Goal: Task Accomplishment & Management: Use online tool/utility

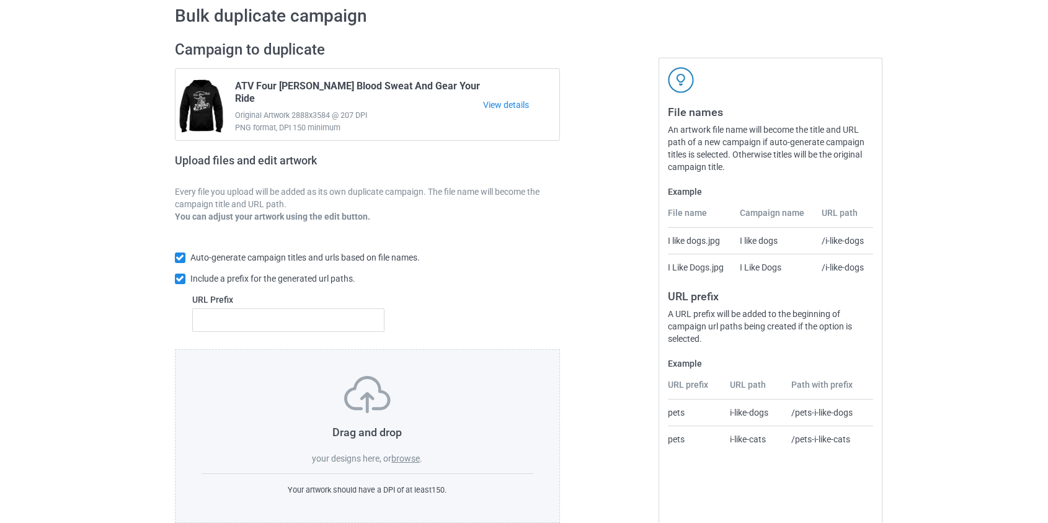
scroll to position [81, 0]
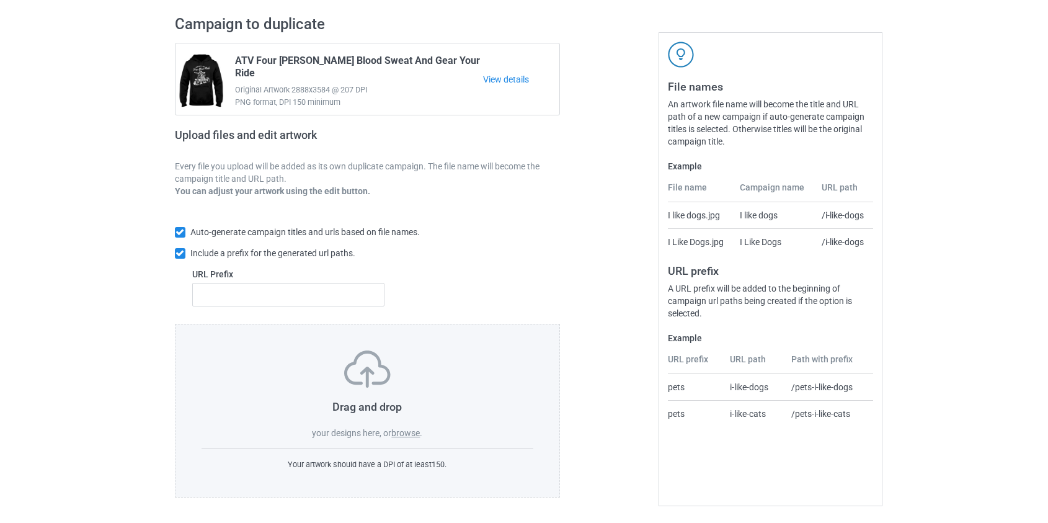
click at [397, 431] on label "browse" at bounding box center [405, 433] width 29 height 10
click at [0, 0] on input "browse" at bounding box center [0, 0] width 0 height 0
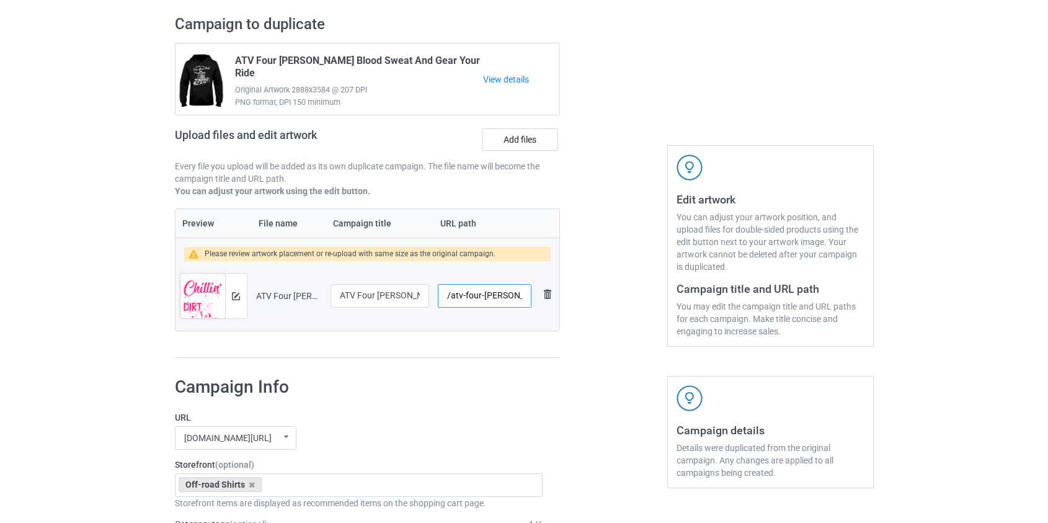
scroll to position [0, 92]
drag, startPoint x: 460, startPoint y: 294, endPoint x: 481, endPoint y: 296, distance: 21.2
click at [481, 296] on input "/atv-four-wheeler-chillin-on-a-dirt-road-2021" at bounding box center [484, 296] width 93 height 24
type input "/atvroad"
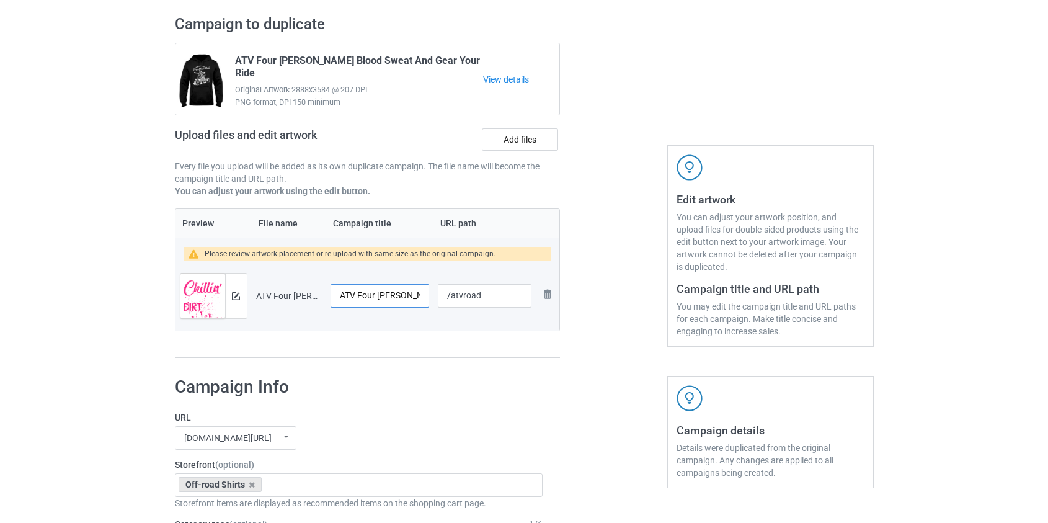
scroll to position [0, 95]
drag, startPoint x: 362, startPoint y: 291, endPoint x: 611, endPoint y: 304, distance: 249.5
click at [611, 304] on div "Campaign to duplicate ATV Four Wheeler Blood Sweat And Gear Your Ride Original …" at bounding box center [524, 186] width 716 height 361
click at [402, 296] on input "ATV Four Wheeler Chillin' On A Dirt Road 2021" at bounding box center [379, 296] width 99 height 24
click at [403, 295] on input "ATV Four Wheeler Chillin' On A Dirt Road 2021" at bounding box center [379, 296] width 99 height 24
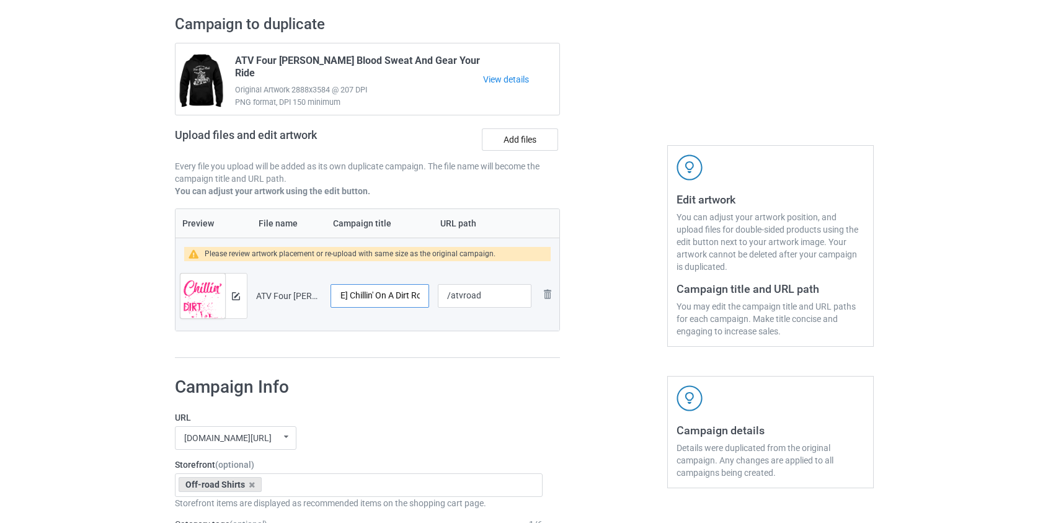
click at [403, 295] on input "ATV Four Wheeler Chillin' On A Dirt Road 2021" at bounding box center [379, 296] width 99 height 24
type input "ATV Four Wheeler Chillin' On A Dirt Road"
click at [235, 297] on img at bounding box center [236, 296] width 8 height 8
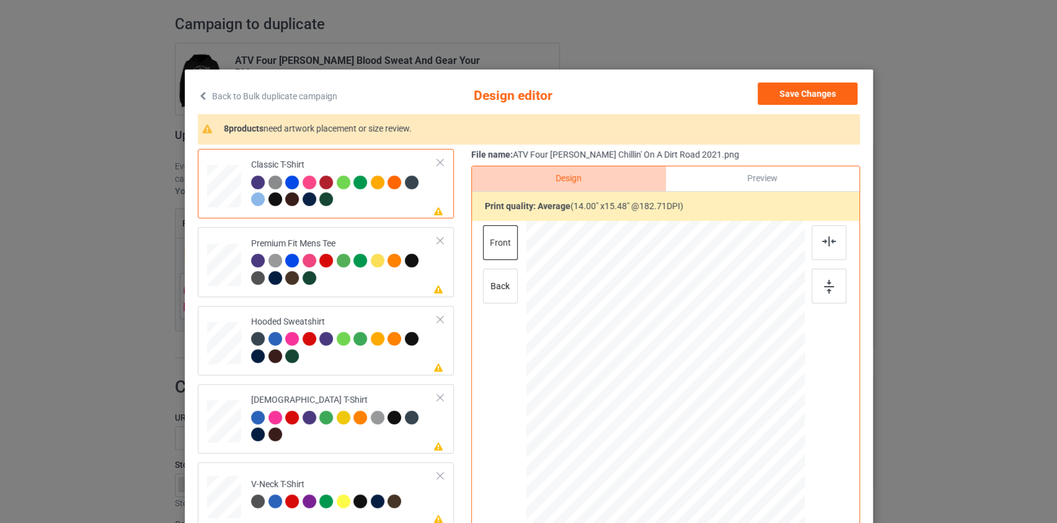
click at [259, 93] on link "Back to Bulk duplicate campaign" at bounding box center [267, 95] width 139 height 27
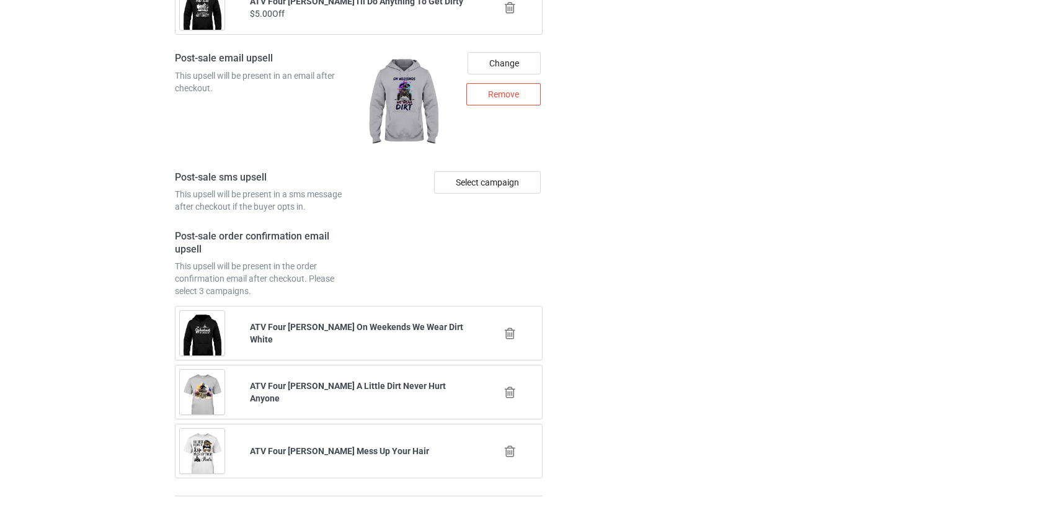
scroll to position [1737, 0]
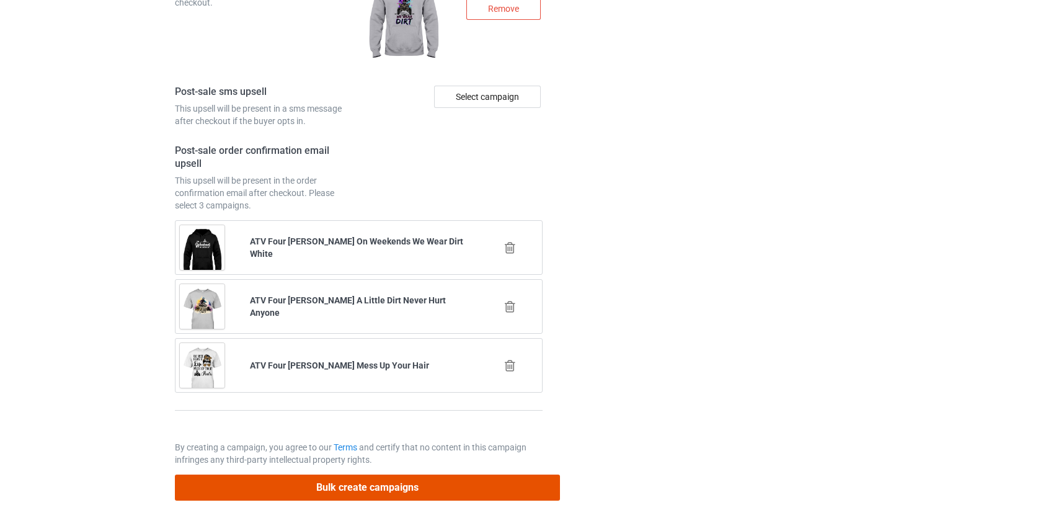
click at [366, 483] on button "Bulk create campaigns" at bounding box center [368, 486] width 386 height 25
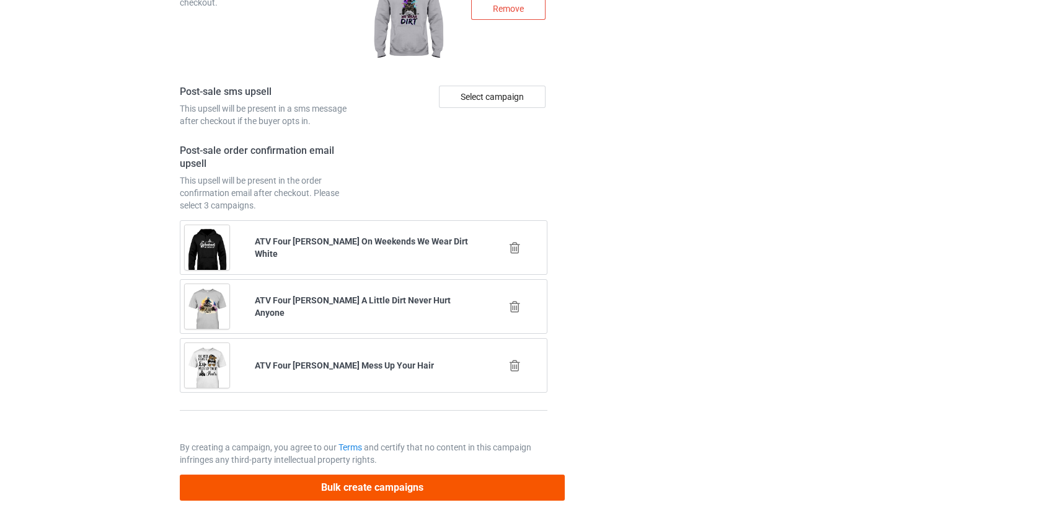
scroll to position [0, 0]
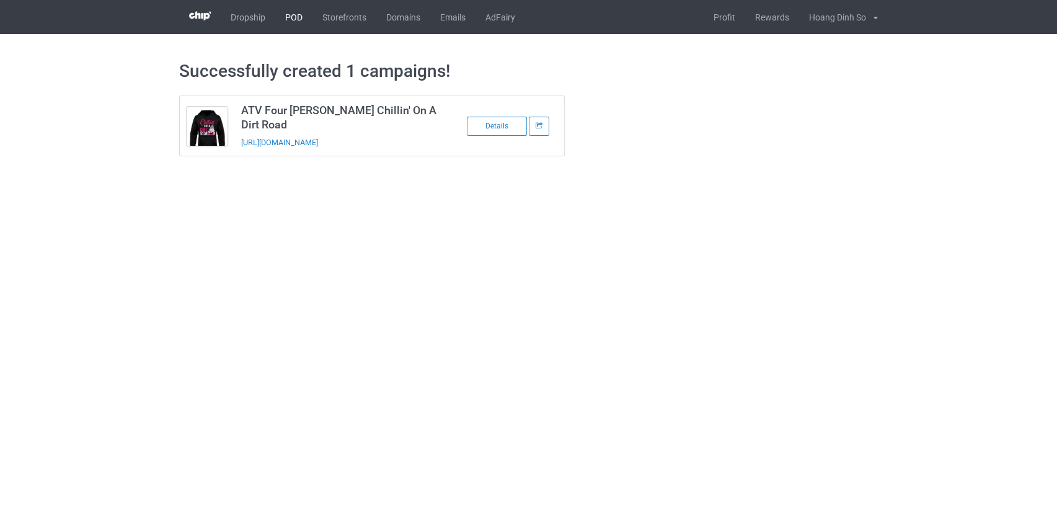
click at [302, 14] on link "POD" at bounding box center [293, 17] width 37 height 34
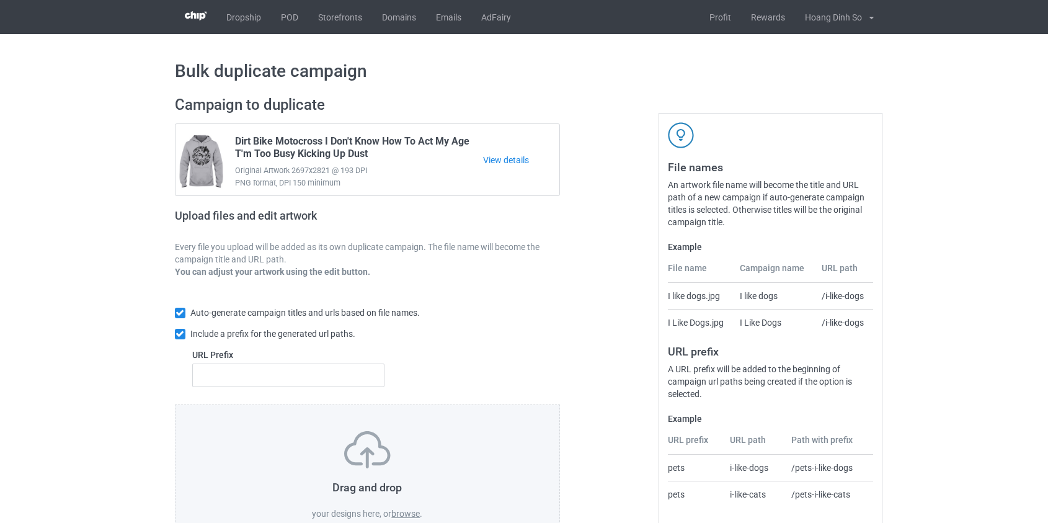
click at [402, 513] on label "browse" at bounding box center [405, 513] width 29 height 10
click at [0, 0] on input "browse" at bounding box center [0, 0] width 0 height 0
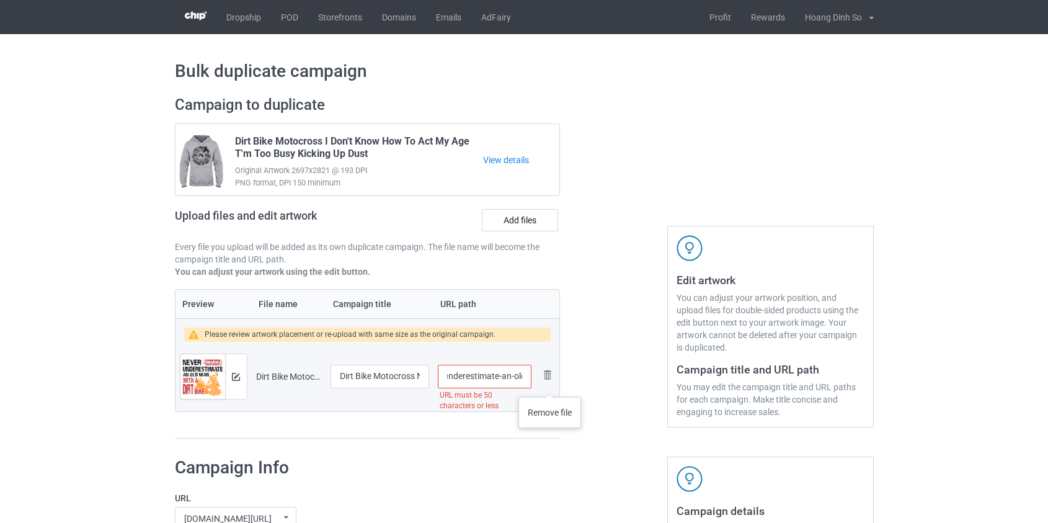
scroll to position [0, 190]
drag, startPoint x: 454, startPoint y: 377, endPoint x: 481, endPoint y: 373, distance: 27.0
click at [481, 373] on input "/dirt-bike-motocross-never-underestimate-an-old-man-with-a-dirt-bike" at bounding box center [484, 376] width 93 height 24
click at [487, 374] on input "/db-a-dirt-bike" at bounding box center [484, 376] width 93 height 24
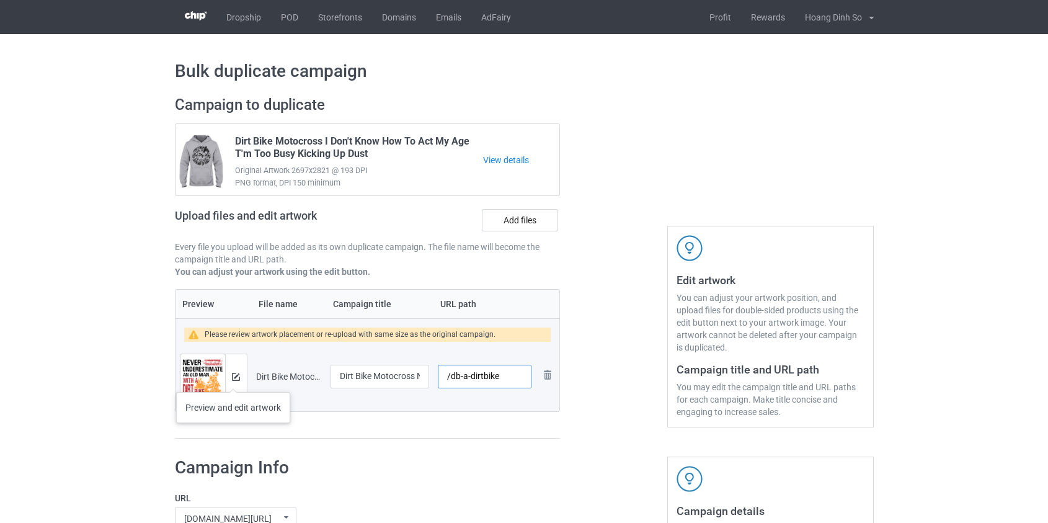
type input "/db-a-dirtbike"
click at [233, 379] on img at bounding box center [236, 377] width 8 height 8
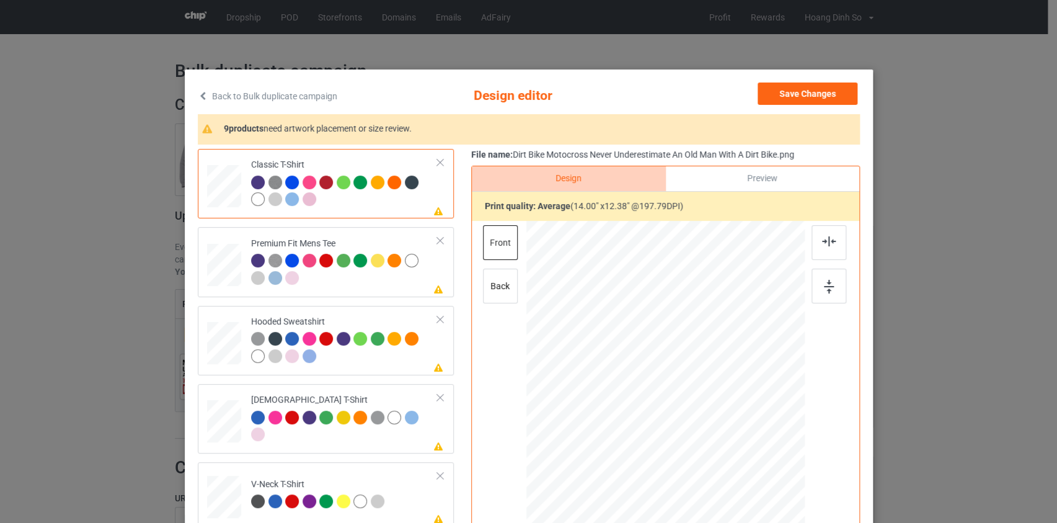
click at [297, 95] on link "Back to Bulk duplicate campaign" at bounding box center [267, 95] width 139 height 27
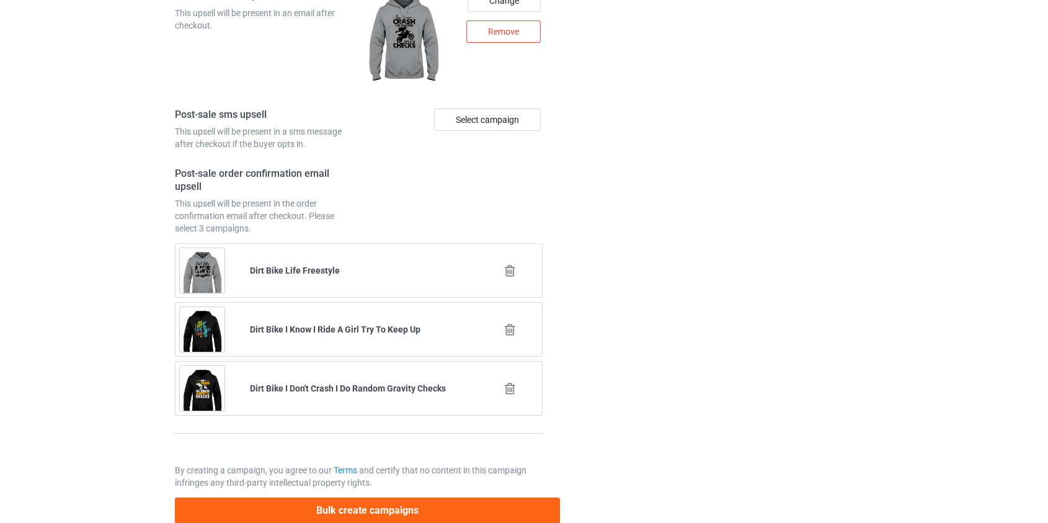
scroll to position [1737, 0]
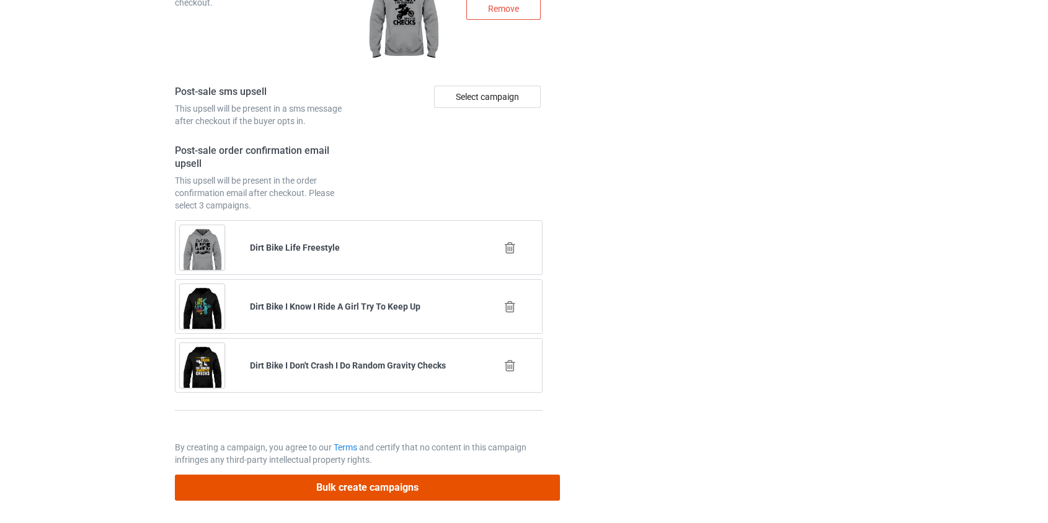
click at [329, 483] on button "Bulk create campaigns" at bounding box center [368, 486] width 386 height 25
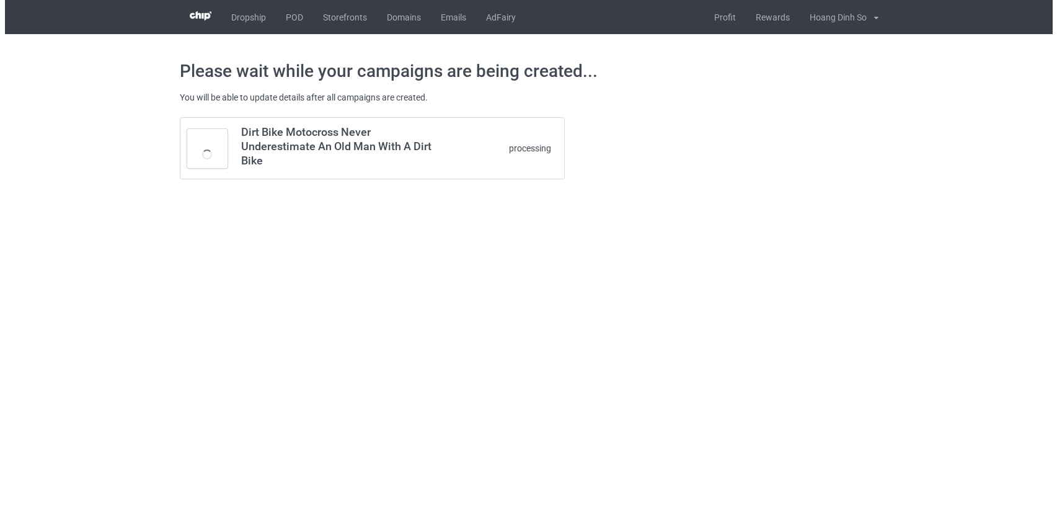
scroll to position [0, 0]
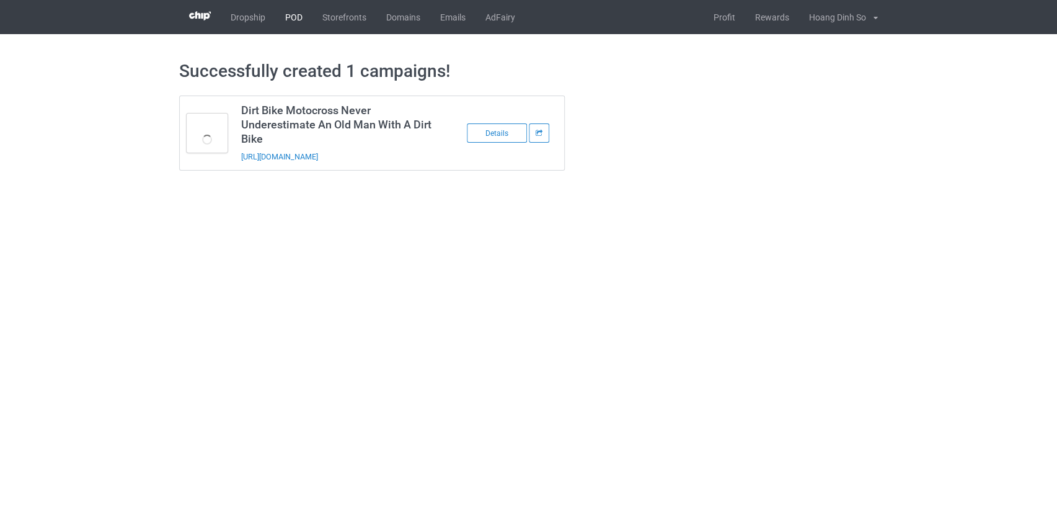
click at [298, 13] on link "POD" at bounding box center [293, 17] width 37 height 34
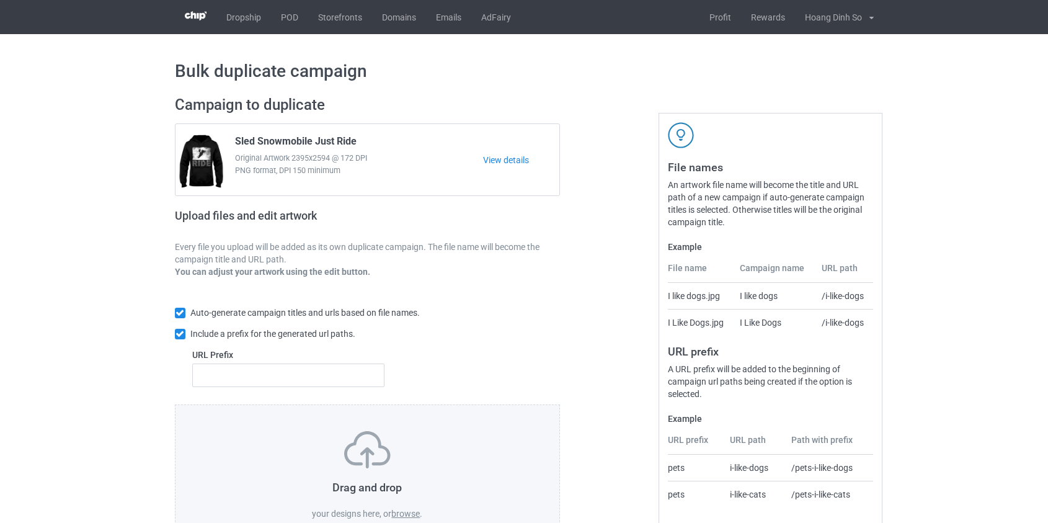
click at [414, 511] on label "browse" at bounding box center [405, 513] width 29 height 10
click at [0, 0] on input "browse" at bounding box center [0, 0] width 0 height 0
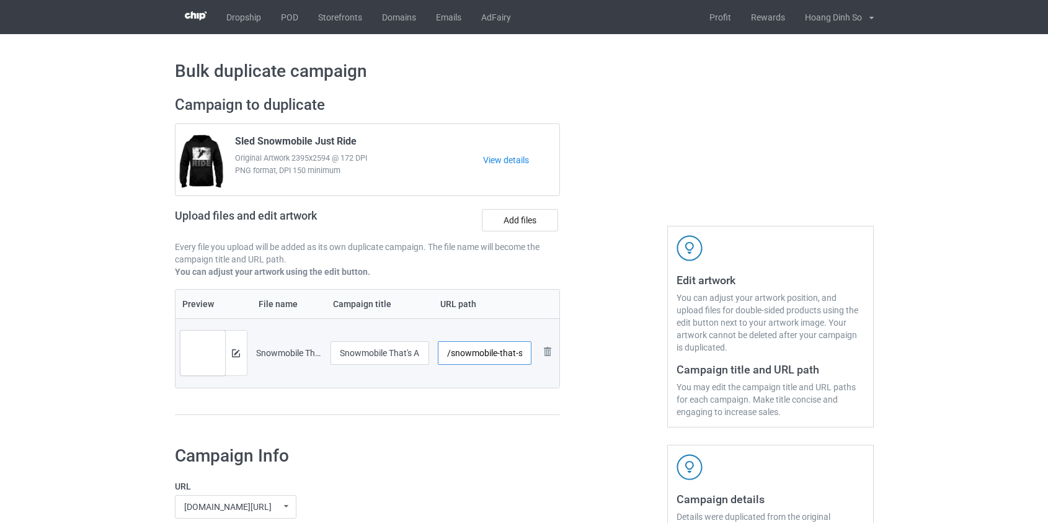
click at [477, 355] on input "/snowmobile-that-s-a-terrible-idea-i-ll-get-my-sled" at bounding box center [485, 353] width 94 height 24
drag, startPoint x: 484, startPoint y: 353, endPoint x: 874, endPoint y: 452, distance: 402.1
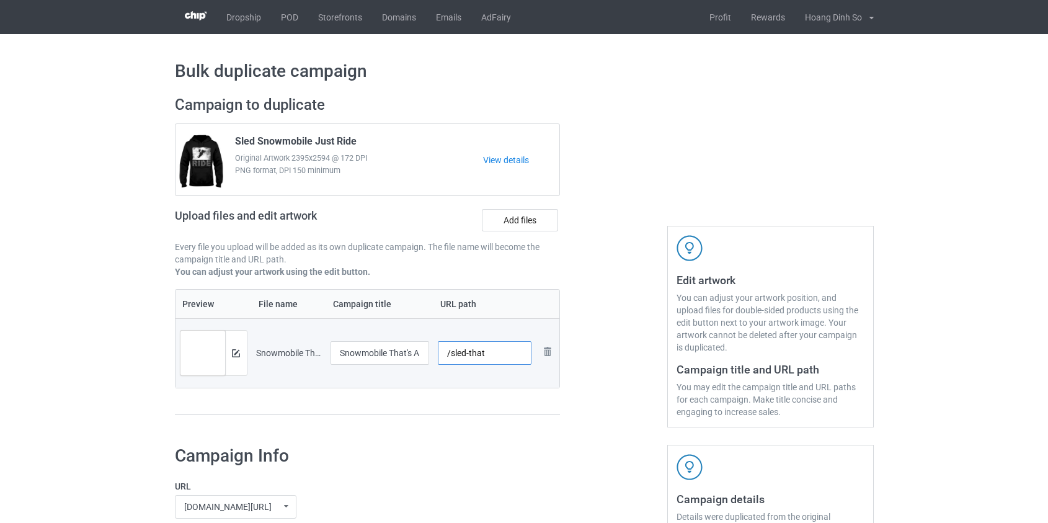
scroll to position [0, 0]
type input "/sled-that"
click at [232, 350] on img at bounding box center [236, 353] width 8 height 8
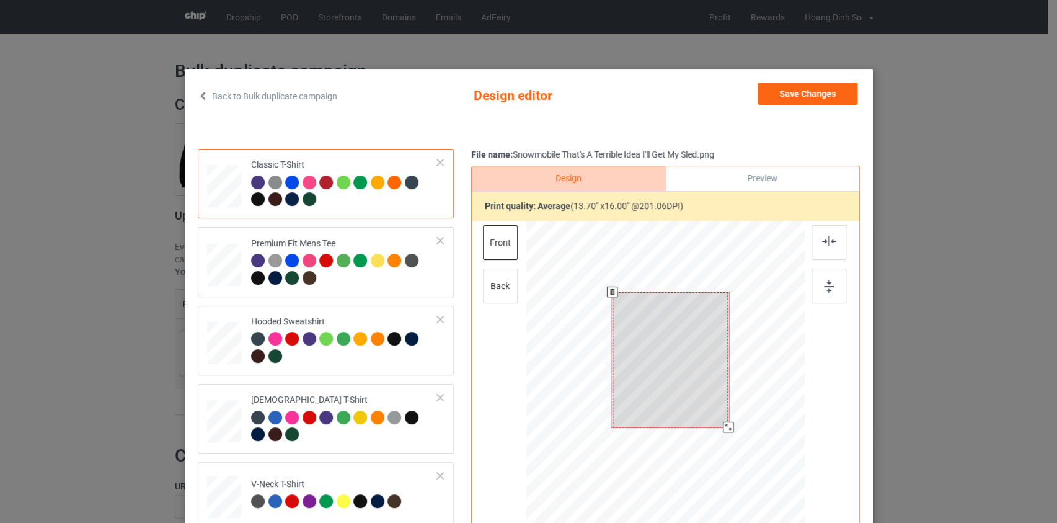
click at [729, 447] on div at bounding box center [665, 396] width 279 height 351
click at [784, 89] on button "Save Changes" at bounding box center [807, 93] width 100 height 22
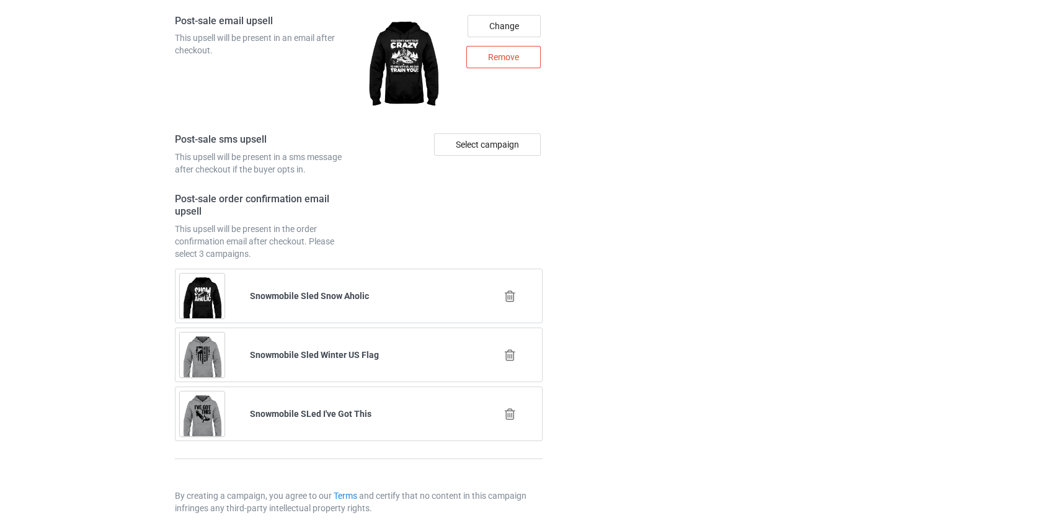
scroll to position [1727, 0]
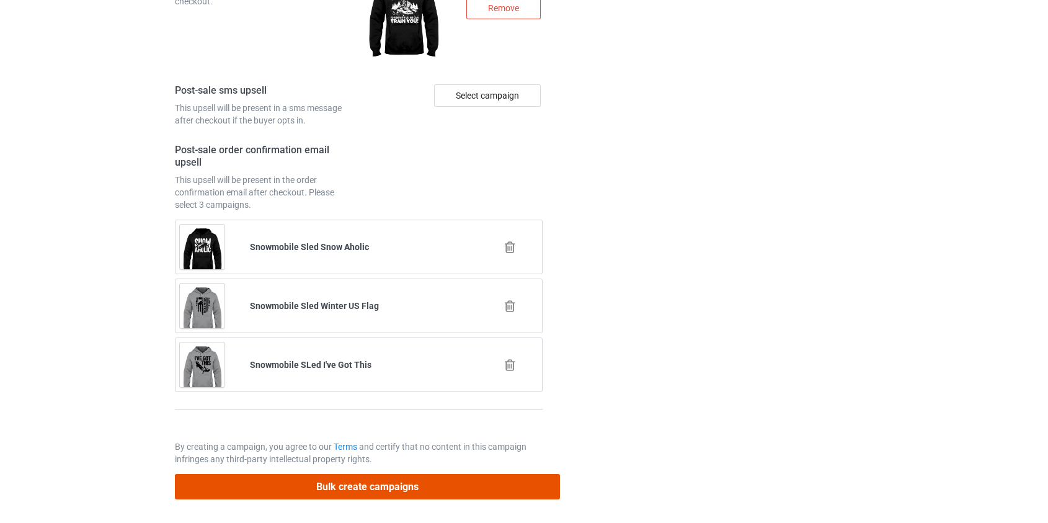
click at [372, 480] on button "Bulk create campaigns" at bounding box center [368, 486] width 386 height 25
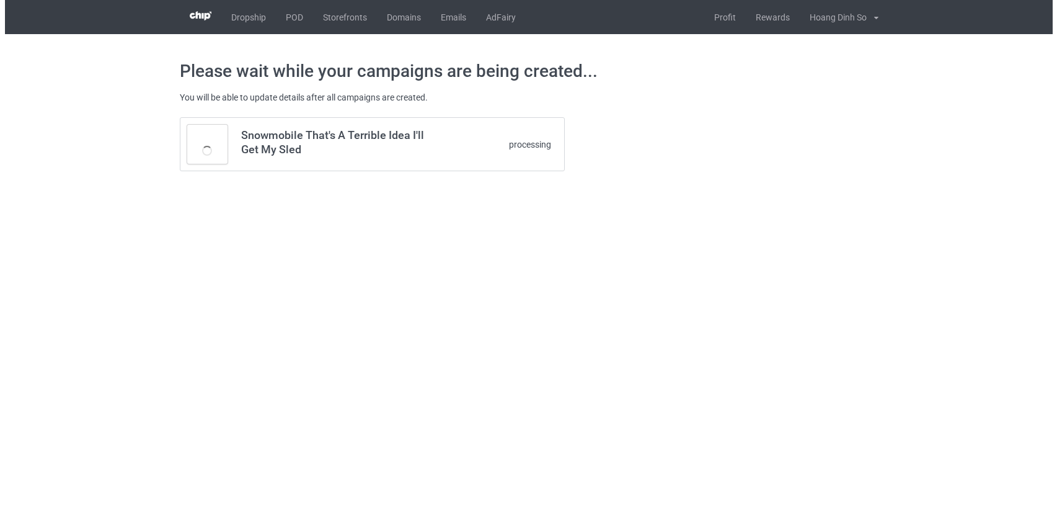
scroll to position [0, 0]
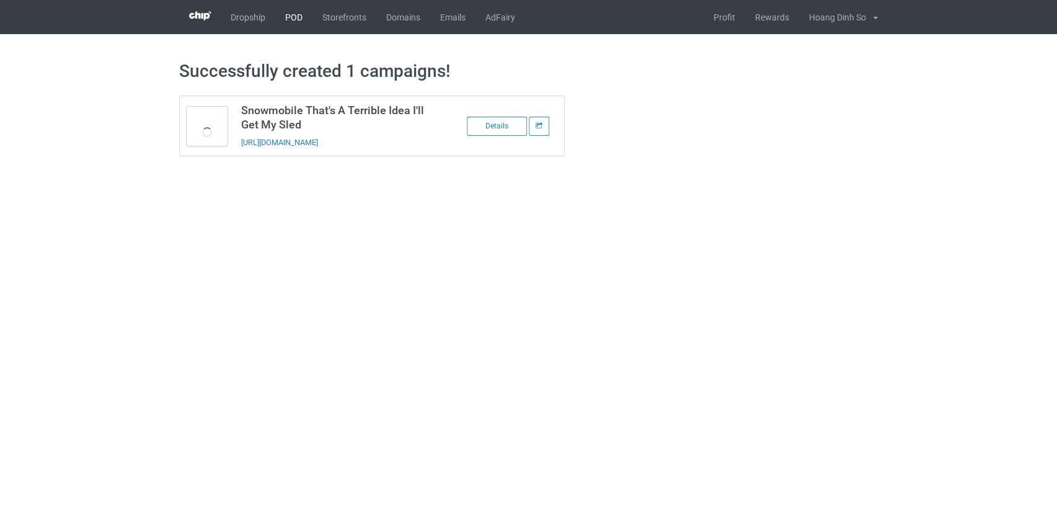
click at [291, 18] on link "POD" at bounding box center [293, 17] width 37 height 34
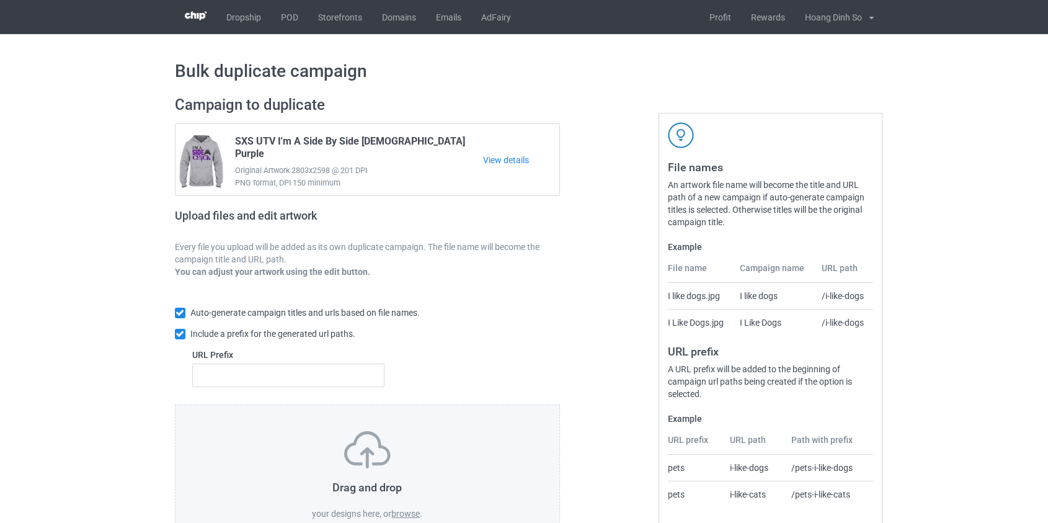
click at [408, 512] on label "browse" at bounding box center [405, 513] width 29 height 10
click at [0, 0] on input "browse" at bounding box center [0, 0] width 0 height 0
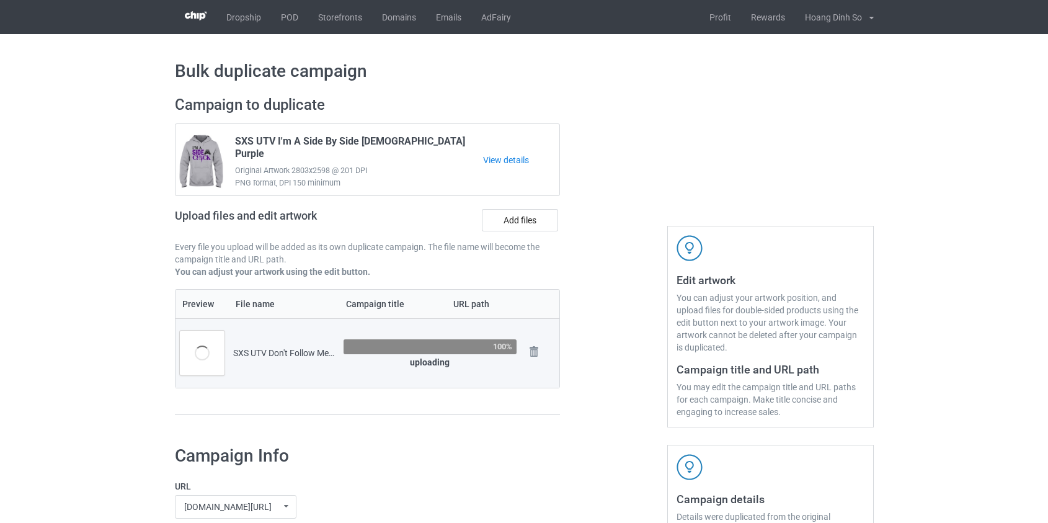
click at [521, 214] on label "Add files" at bounding box center [520, 220] width 76 height 22
click at [0, 0] on input "Add files" at bounding box center [0, 0] width 0 height 0
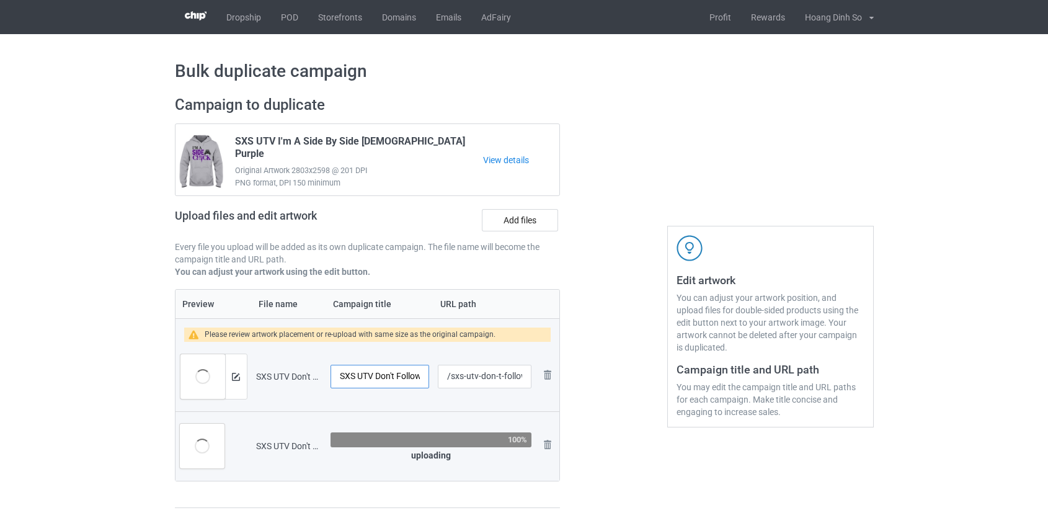
scroll to position [0, 87]
drag, startPoint x: 355, startPoint y: 373, endPoint x: 558, endPoint y: 373, distance: 202.7
click at [558, 373] on tr "Preview and edit artwork SXS UTV Don't Follow Me You Won't Make It.png SXS UTV …" at bounding box center [367, 376] width 384 height 69
click at [420, 376] on input "SXS UTV Don't Follow Me You Won't Make It" at bounding box center [379, 376] width 99 height 24
click at [423, 377] on input "SXS UTV Don't Follow Me You Won't Make It" at bounding box center [379, 376] width 99 height 24
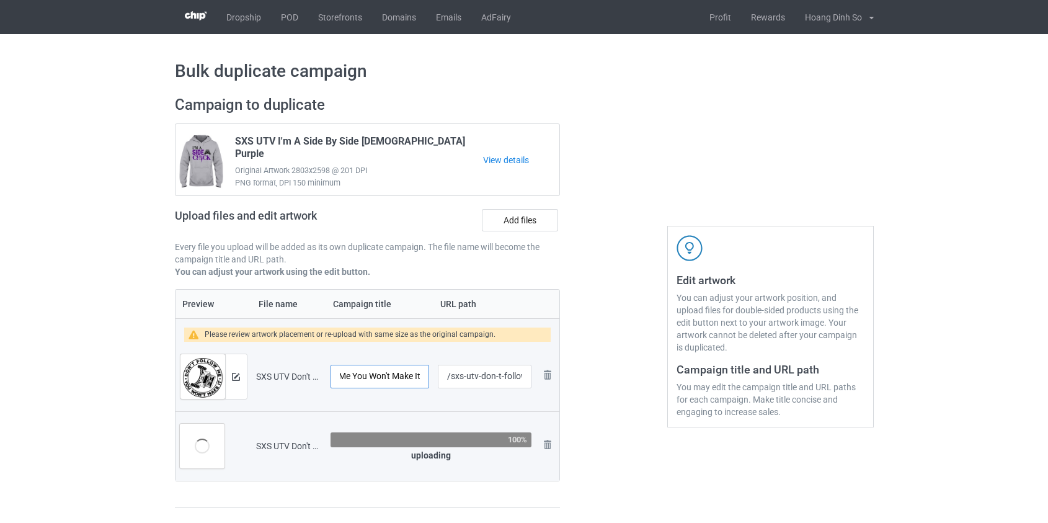
drag, startPoint x: 421, startPoint y: 377, endPoint x: 415, endPoint y: 378, distance: 6.3
click at [415, 378] on input "SXS UTV Don't Follow Me You Won't Make It" at bounding box center [379, 376] width 99 height 24
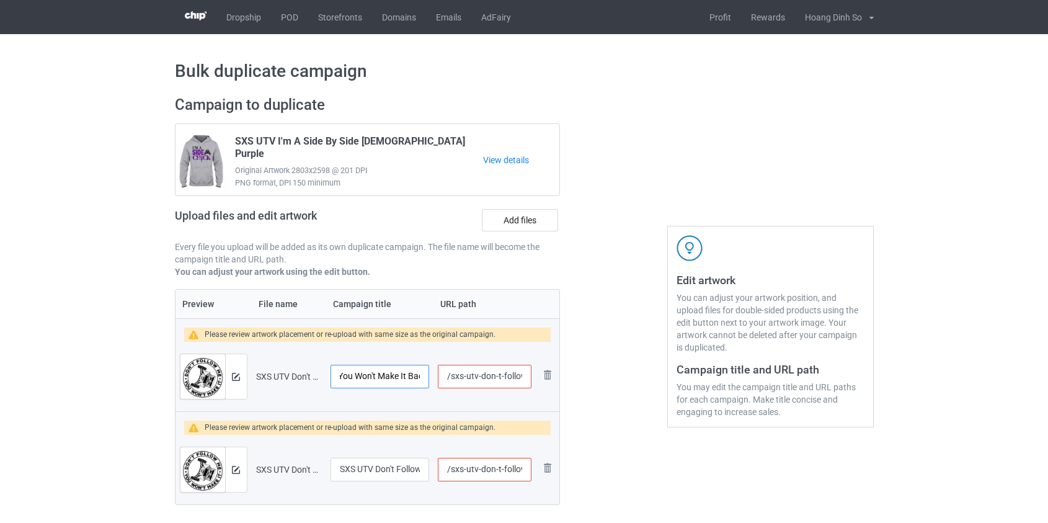
scroll to position [0, 108]
type input "SXS UTV Don't Follow Me You Won't Make It Back"
drag, startPoint x: 466, startPoint y: 377, endPoint x: 589, endPoint y: 388, distance: 123.8
click at [589, 388] on div "Campaign to duplicate SXS UTV I'm A Side By Side [DEMOGRAPHIC_DATA] Purple Orig…" at bounding box center [524, 314] width 716 height 454
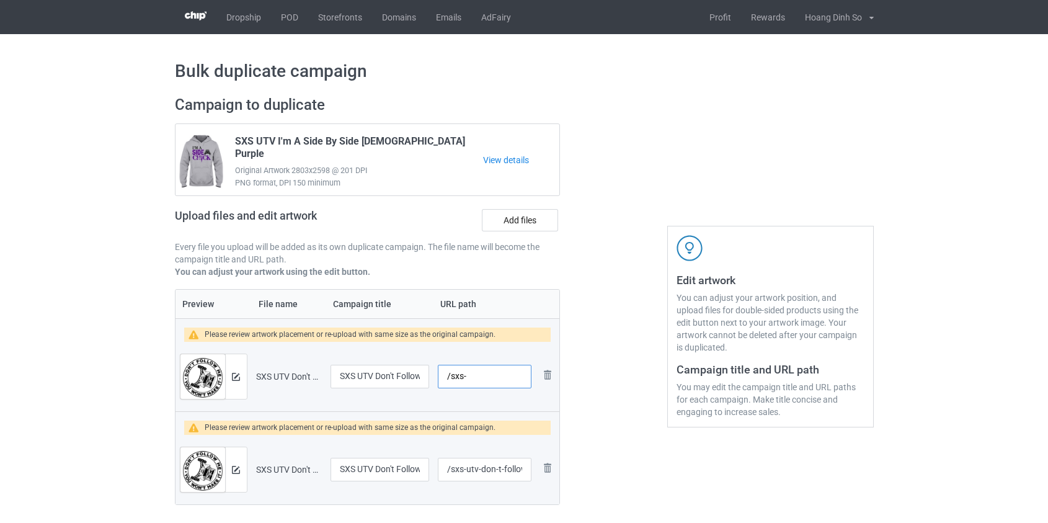
scroll to position [0, 0]
type input "/sxs-make-back"
click at [236, 379] on img at bounding box center [236, 377] width 8 height 8
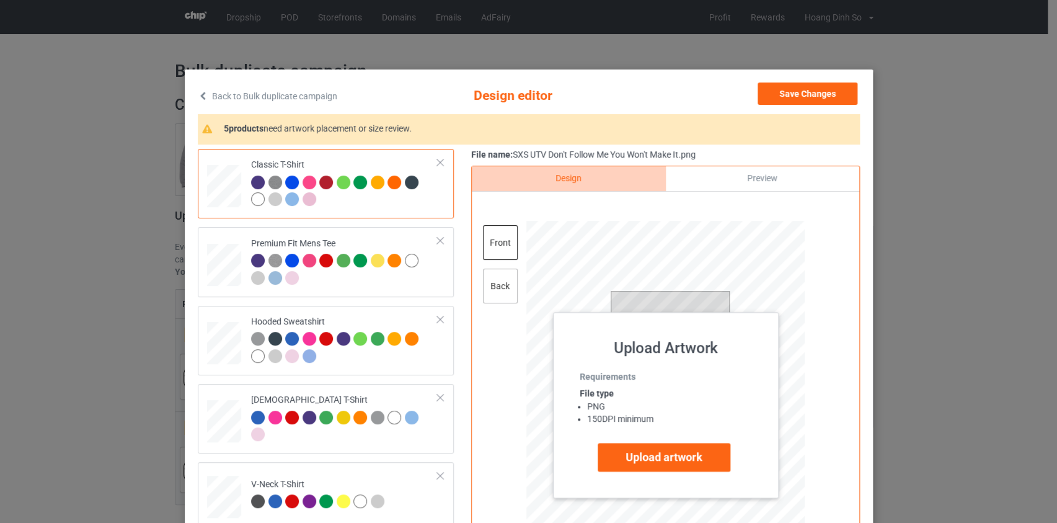
click at [499, 281] on div "back" at bounding box center [499, 285] width 35 height 35
click at [666, 443] on label "Upload artwork" at bounding box center [664, 457] width 133 height 29
click at [0, 0] on input "Upload artwork" at bounding box center [0, 0] width 0 height 0
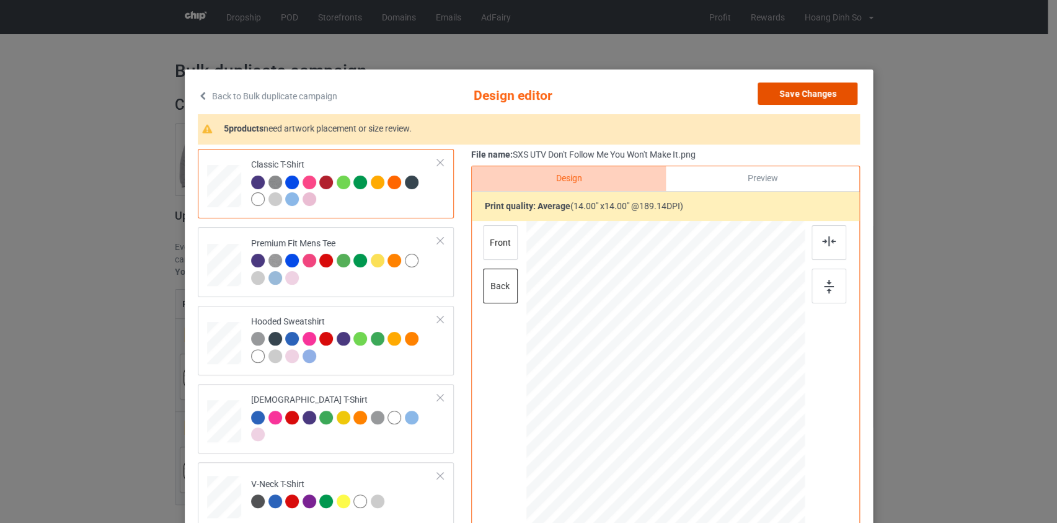
click at [785, 95] on button "Save Changes" at bounding box center [807, 93] width 100 height 22
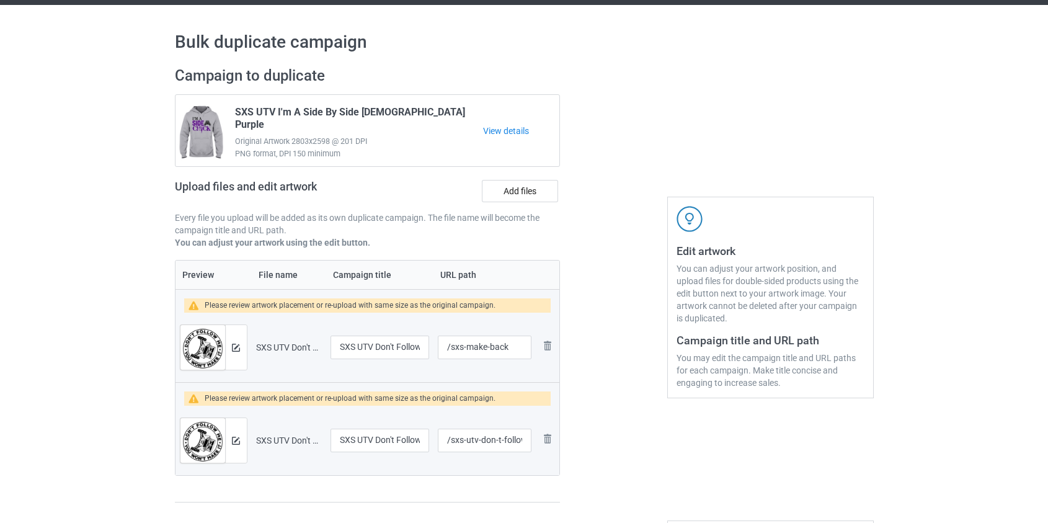
scroll to position [56, 0]
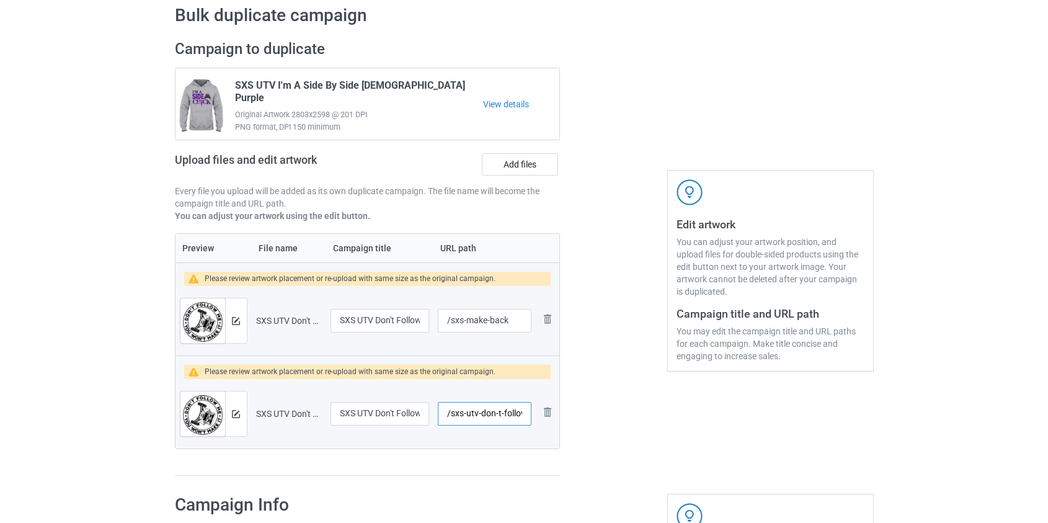
click at [467, 415] on input "/sxs-utv-don-t-follow-me-you-won-t-make-it" at bounding box center [484, 414] width 93 height 24
drag, startPoint x: 514, startPoint y: 414, endPoint x: 466, endPoint y: 413, distance: 49.0
click at [466, 413] on input "/sxs--don-t-follow-me-you-won-t-make-it" at bounding box center [484, 414] width 93 height 24
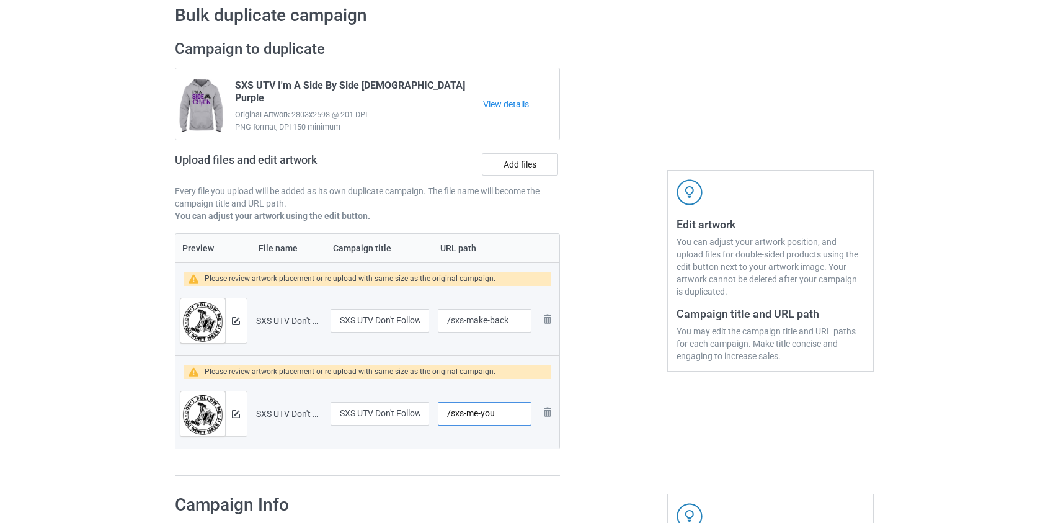
drag, startPoint x: 493, startPoint y: 412, endPoint x: 718, endPoint y: 420, distance: 225.1
click at [718, 420] on div "Campaign to duplicate SXS UTV I'm A Side By Side [DEMOGRAPHIC_DATA] Purple Orig…" at bounding box center [524, 258] width 716 height 454
type input "/sxs-me-you"
click at [234, 411] on img at bounding box center [236, 414] width 8 height 8
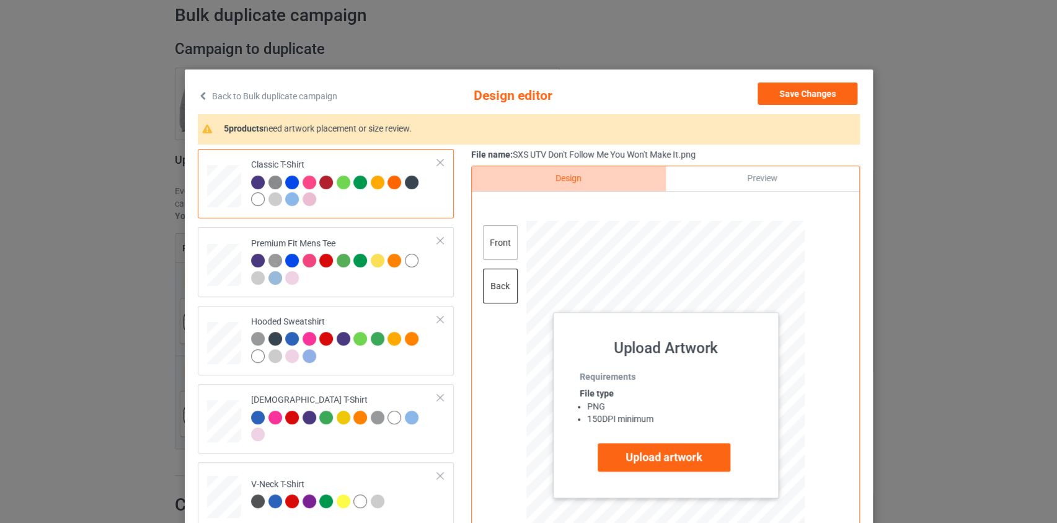
click at [508, 240] on div "front" at bounding box center [499, 242] width 35 height 35
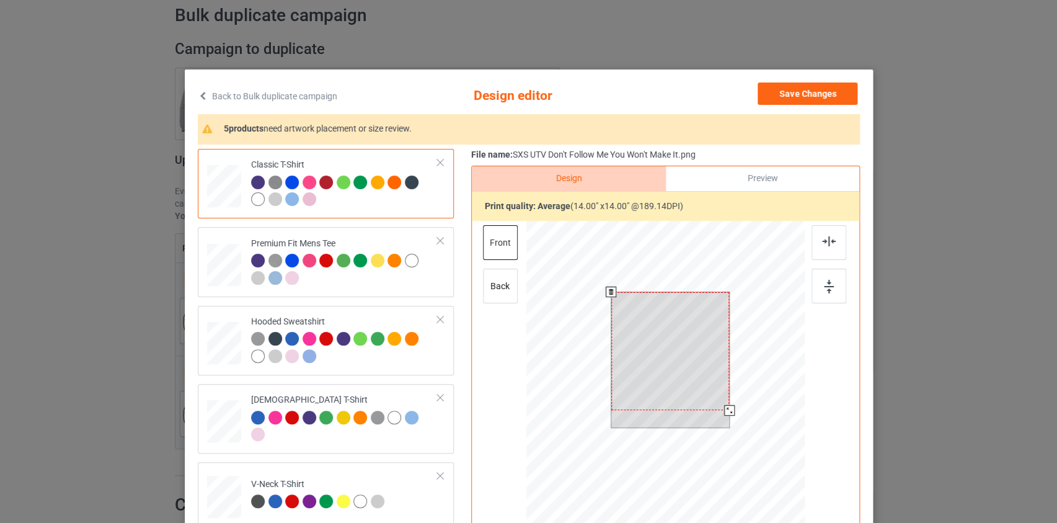
drag, startPoint x: 718, startPoint y: 400, endPoint x: 721, endPoint y: 410, distance: 10.4
click at [723, 410] on div at bounding box center [728, 410] width 11 height 11
click at [722, 409] on div at bounding box center [727, 407] width 11 height 11
click at [793, 91] on button "Save Changes" at bounding box center [807, 93] width 100 height 22
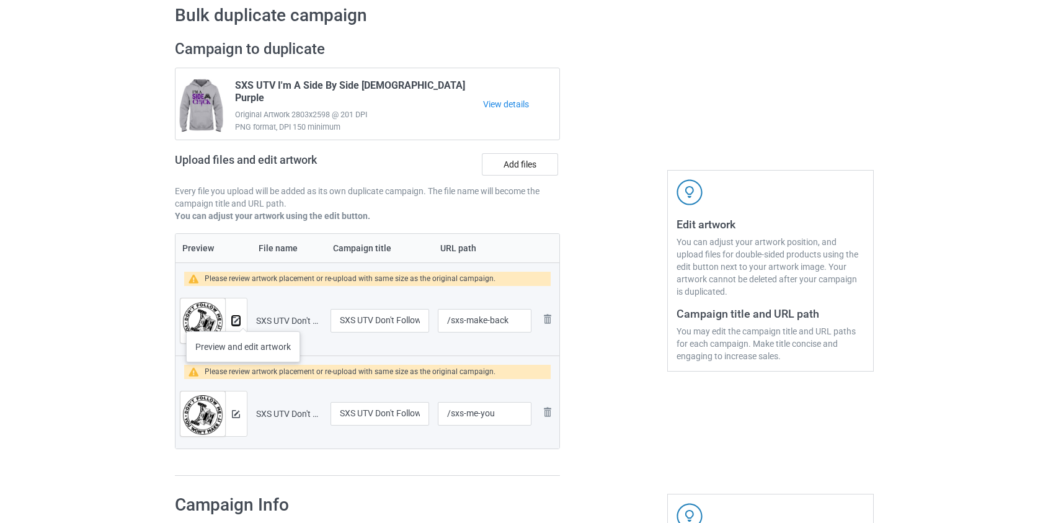
click at [236, 319] on img at bounding box center [236, 321] width 8 height 8
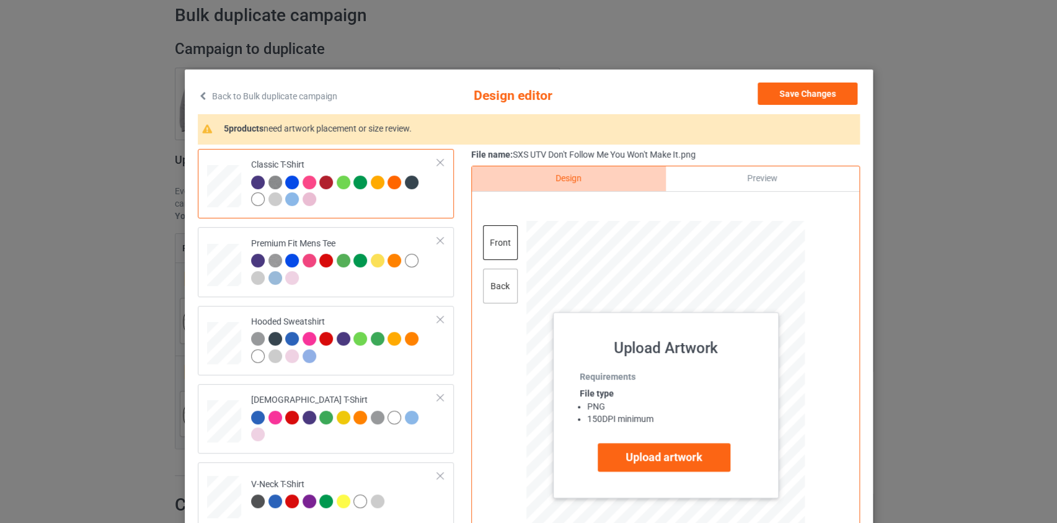
click at [483, 299] on div "back" at bounding box center [499, 285] width 35 height 35
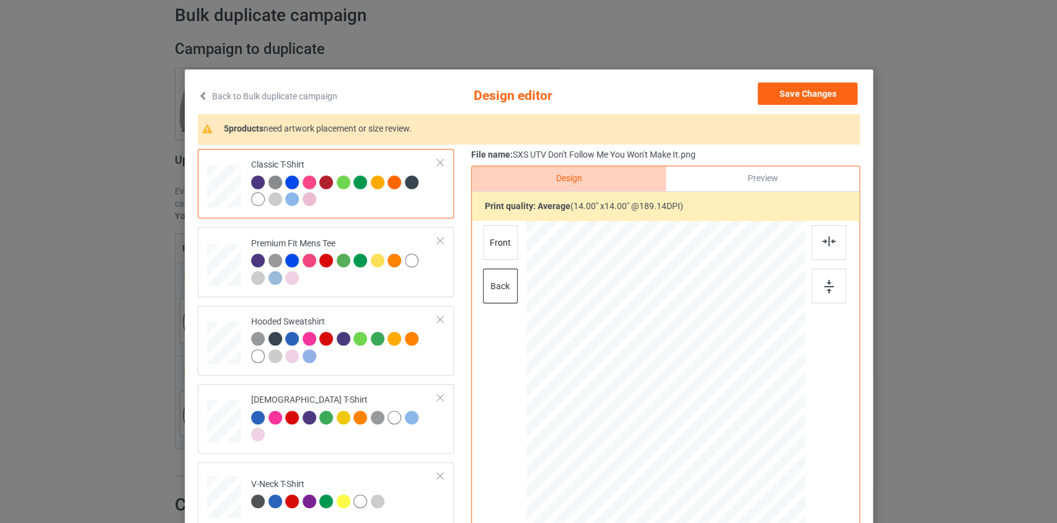
click at [215, 94] on link "Back to Bulk duplicate campaign" at bounding box center [267, 95] width 139 height 27
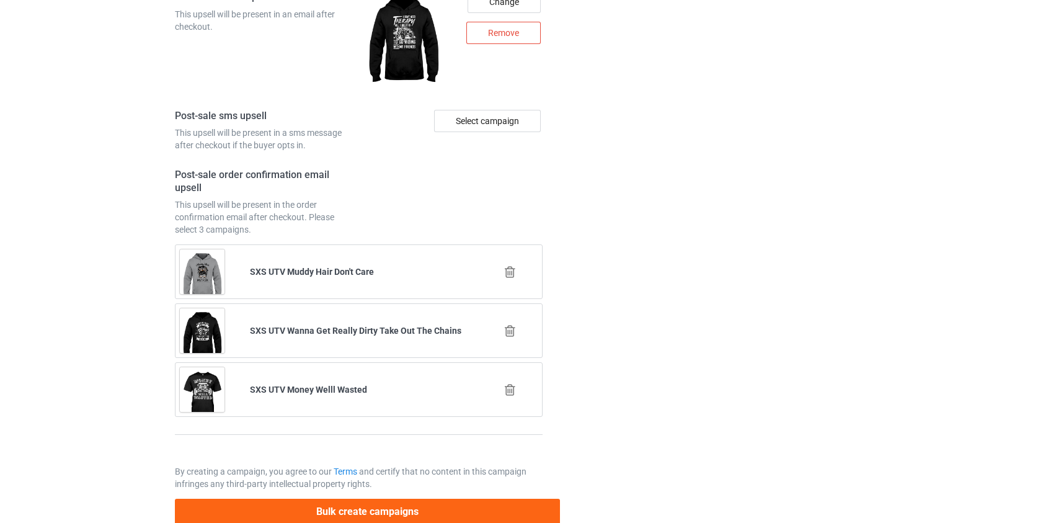
scroll to position [1830, 0]
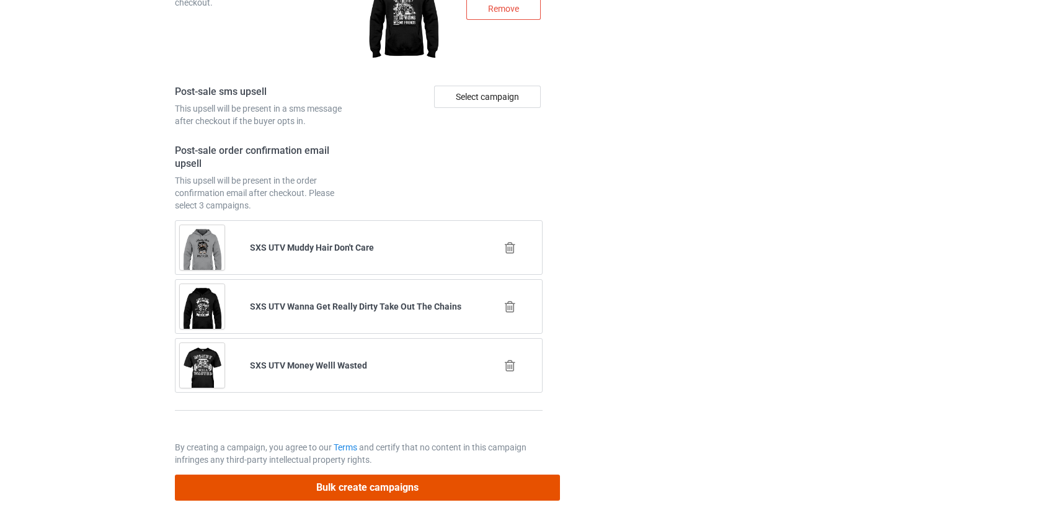
click at [372, 482] on button "Bulk create campaigns" at bounding box center [368, 486] width 386 height 25
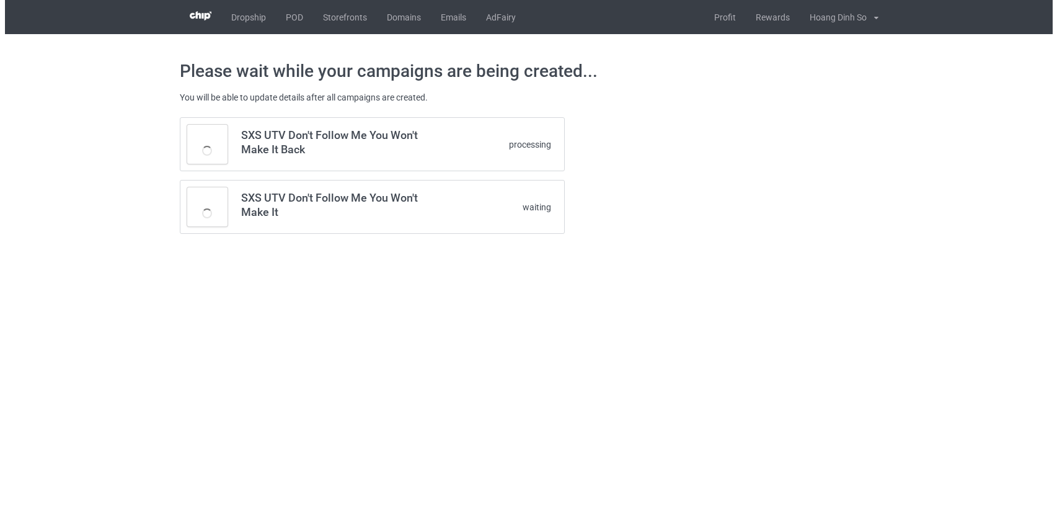
scroll to position [0, 0]
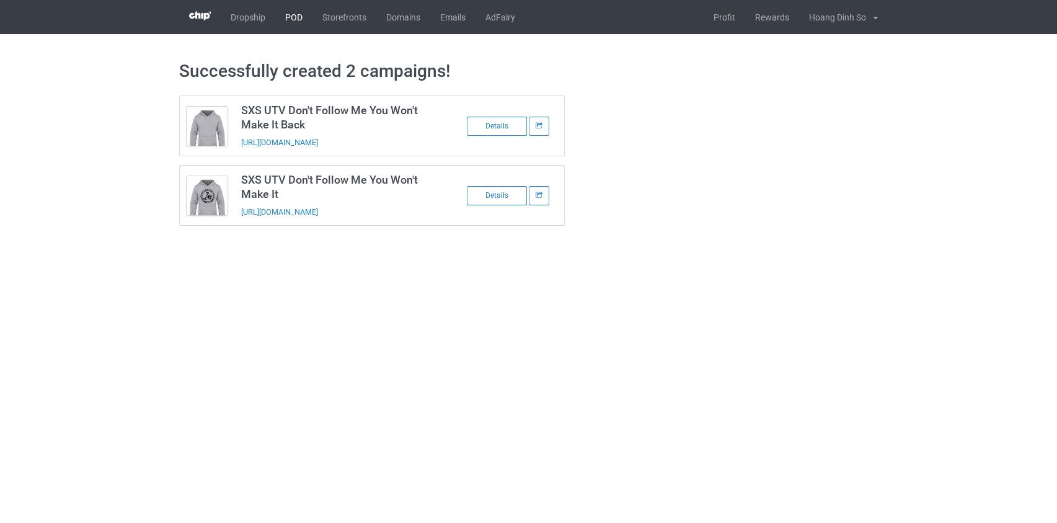
click at [294, 15] on link "POD" at bounding box center [293, 17] width 37 height 34
